Goal: Transaction & Acquisition: Purchase product/service

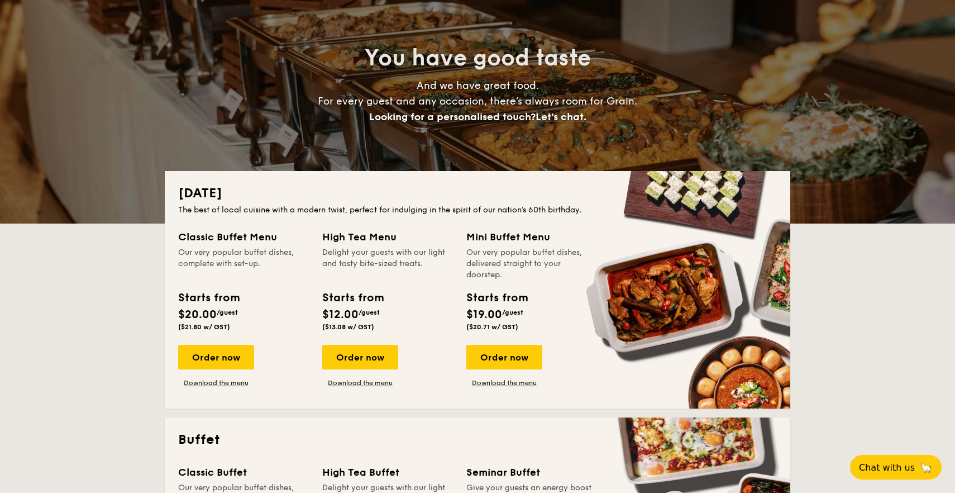
scroll to position [87, 0]
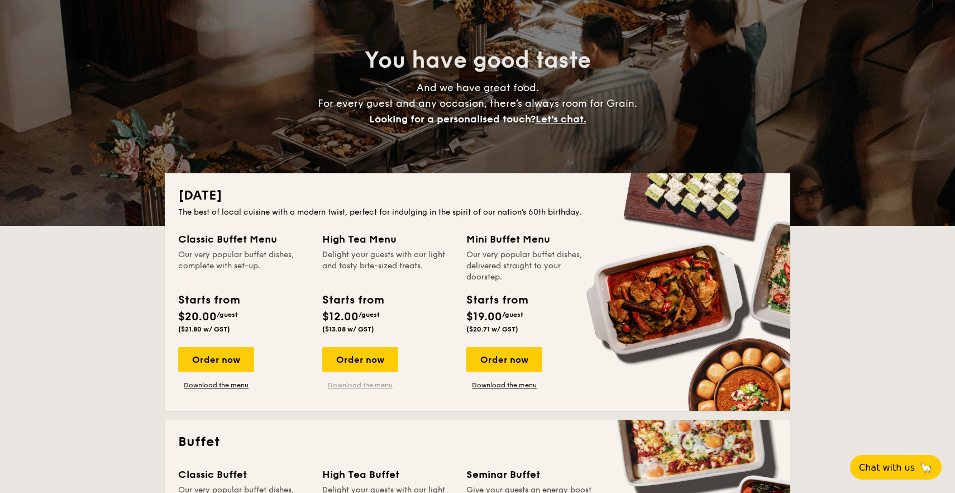
click at [360, 384] on link "Download the menu" at bounding box center [360, 384] width 76 height 9
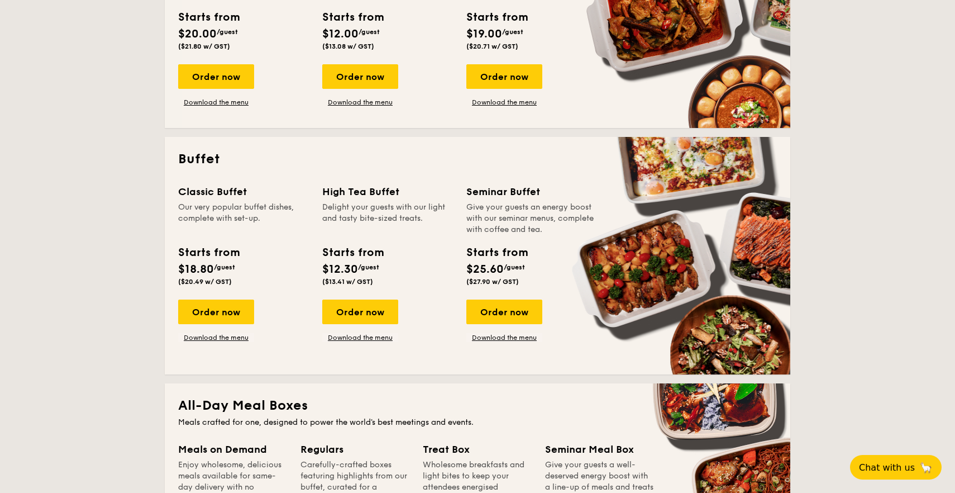
scroll to position [375, 0]
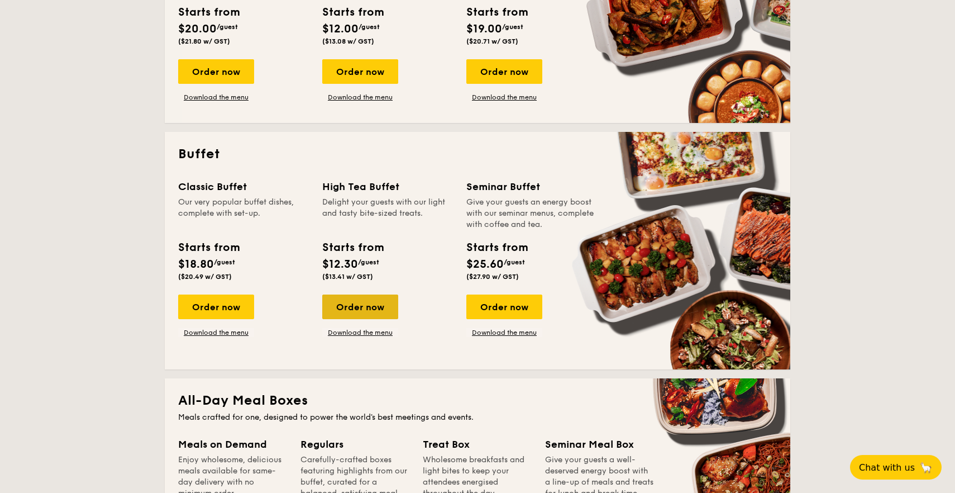
click at [364, 310] on div "Order now" at bounding box center [360, 306] width 76 height 25
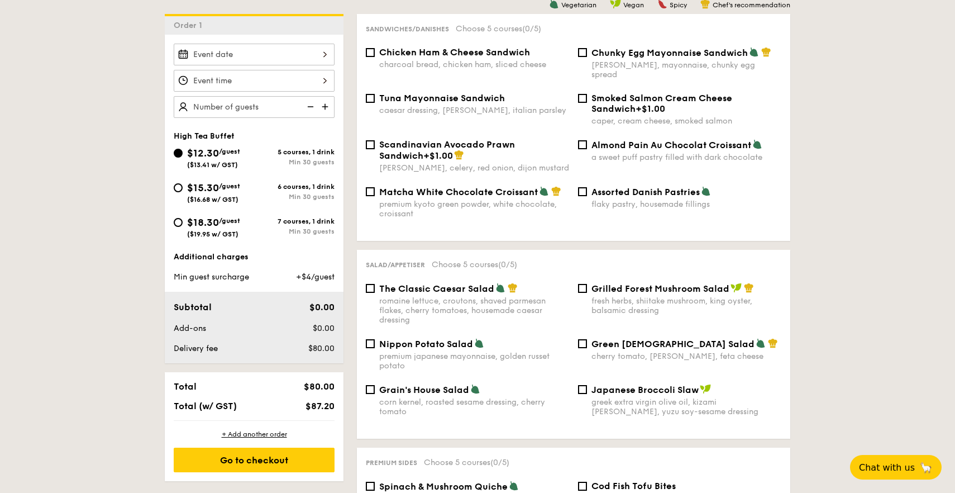
scroll to position [303, 0]
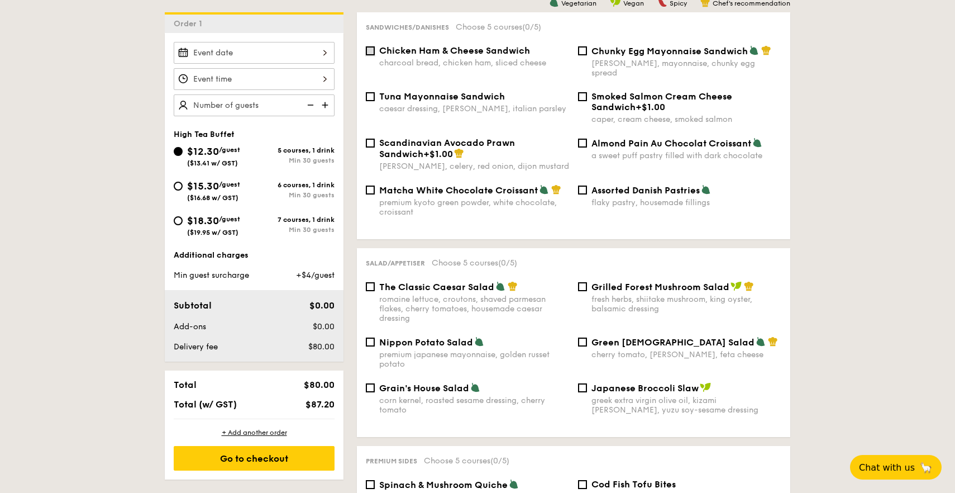
click at [372, 47] on input "Chicken Ham & Cheese Sandwich charcoal bread, chicken ham, sliced cheese" at bounding box center [370, 50] width 9 height 9
checkbox input "false"
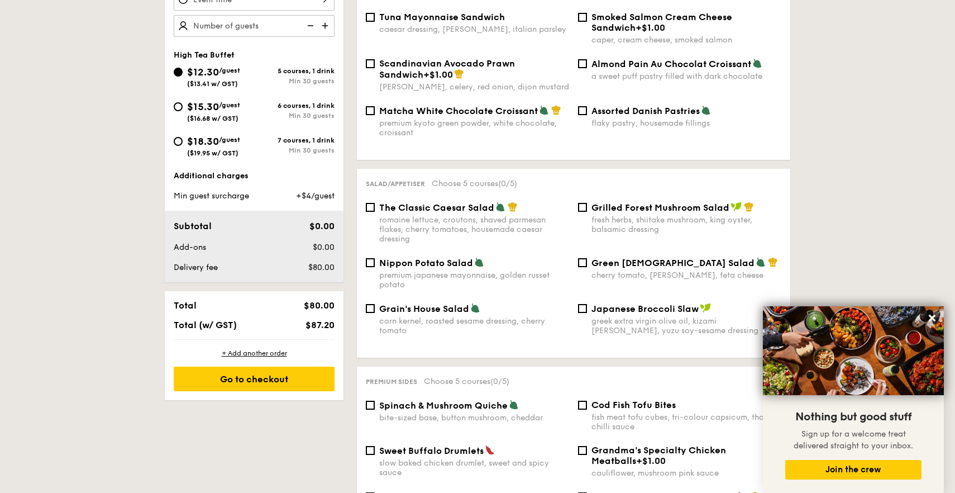
scroll to position [0, 0]
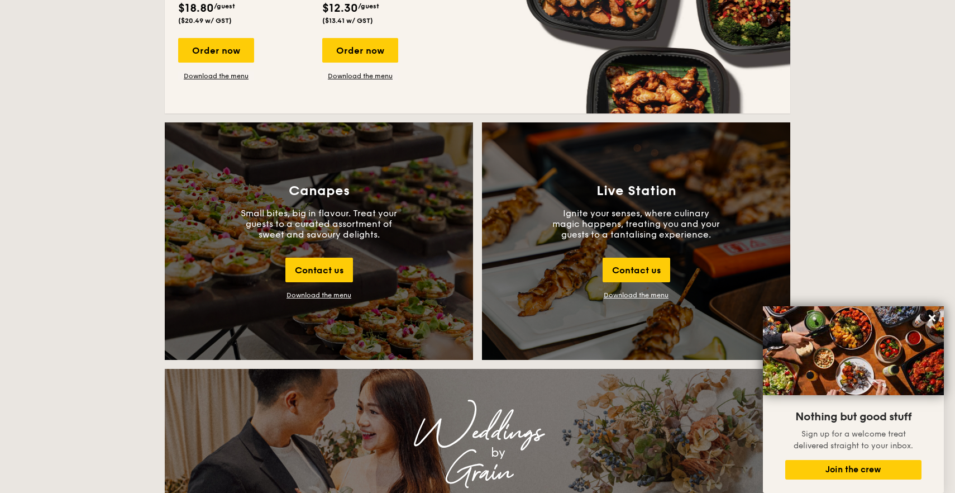
scroll to position [1122, 0]
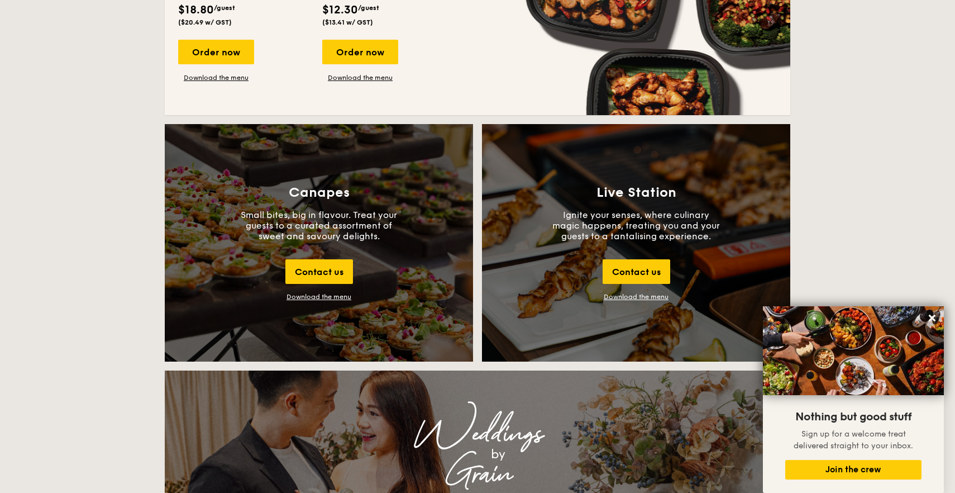
click at [319, 297] on div "Download the menu" at bounding box center [319, 297] width 65 height 8
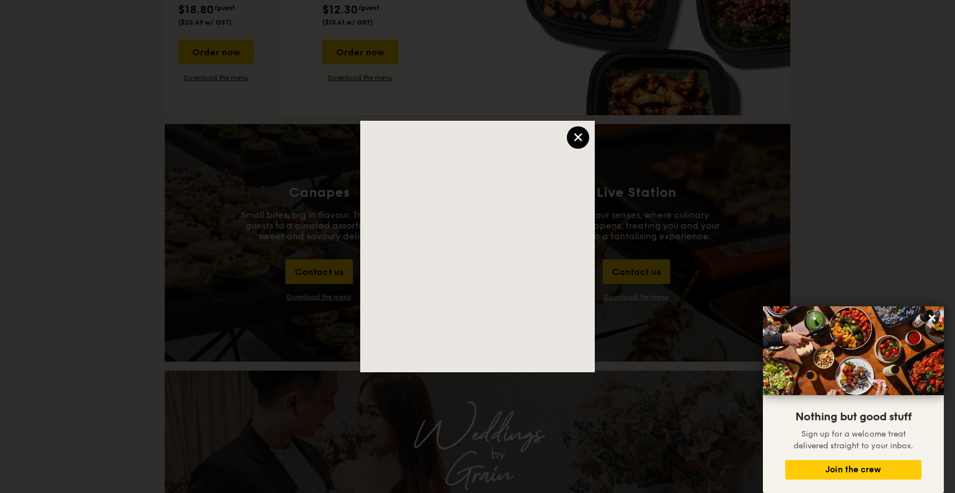
click at [587, 136] on div "×" at bounding box center [578, 137] width 22 height 22
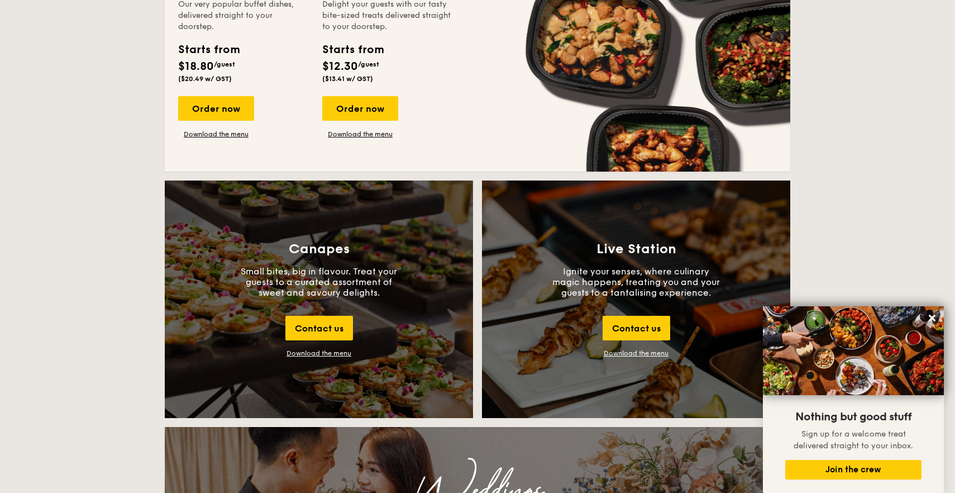
scroll to position [1064, 0]
